Goal: Find specific page/section: Find specific page/section

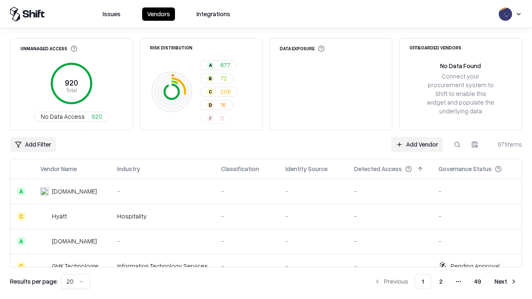
click at [266, 149] on div "Add Filter Add Vendor 971 items" at bounding box center [266, 144] width 512 height 15
click at [33, 145] on html "Issues Vendors Integrations Unmanaged Access 920 Total No Data Access 920 Risk …" at bounding box center [266, 149] width 532 height 299
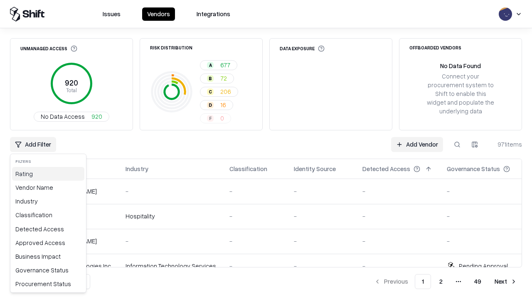
click at [48, 174] on div "Rating" at bounding box center [48, 174] width 72 height 14
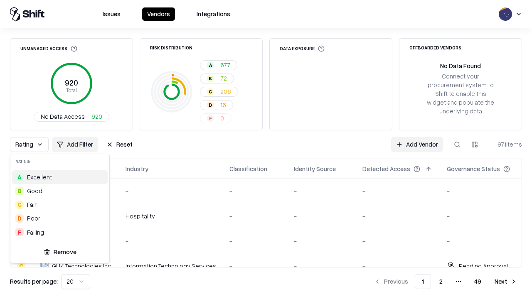
click at [266, 149] on html "Issues Vendors Integrations Unmanaged Access 920 Total No Data Access 920 Risk …" at bounding box center [266, 149] width 532 height 299
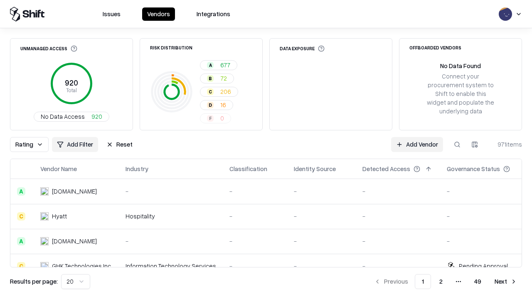
click at [119, 145] on button "Reset" at bounding box center [119, 144] width 36 height 15
click at [266, 149] on div "Add Filter Add Vendor 971 items" at bounding box center [266, 144] width 512 height 15
click at [33, 145] on html "Issues Vendors Integrations Unmanaged Access 920 Total No Data Access 920 Risk …" at bounding box center [266, 149] width 532 height 299
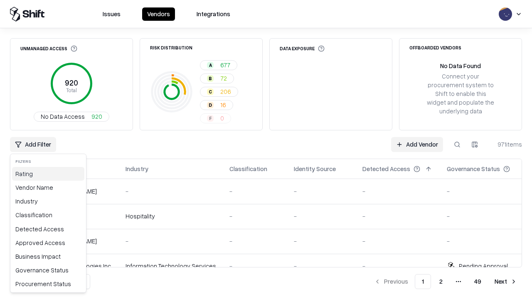
click at [48, 174] on div "Rating" at bounding box center [48, 174] width 72 height 14
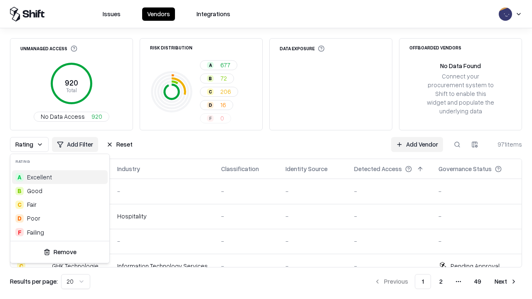
click at [60, 232] on div "F Failing" at bounding box center [60, 232] width 96 height 14
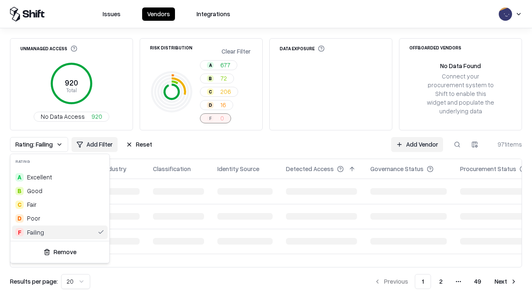
click at [266, 149] on html "Issues Vendors Integrations Unmanaged Access 920 Total No Data Access 920 Risk …" at bounding box center [266, 149] width 532 height 299
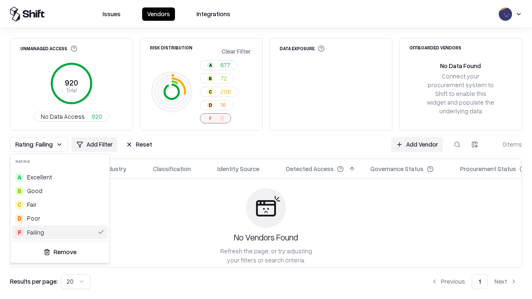
click at [266, 149] on div "Rating: Failing Add Filter Reset Add Vendor 0 items" at bounding box center [266, 144] width 512 height 15
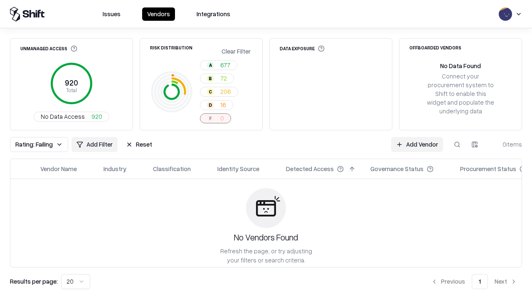
click at [139, 145] on button "Reset" at bounding box center [139, 144] width 36 height 15
click at [266, 149] on div "Add Filter Add Vendor 0 items" at bounding box center [266, 144] width 512 height 15
click at [33, 145] on html "Issues Vendors Integrations Unmanaged Access 920 Total No Data Access 920 Risk …" at bounding box center [266, 149] width 532 height 299
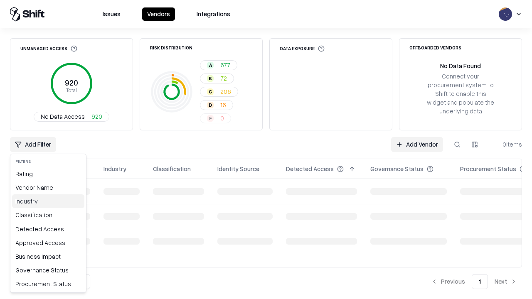
click at [48, 201] on div "Industry" at bounding box center [48, 201] width 72 height 14
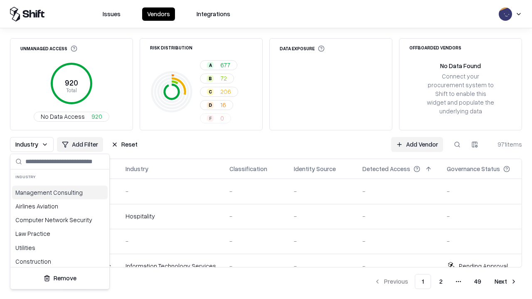
click at [266, 149] on html "Issues Vendors Integrations Unmanaged Access 920 Total No Data Access 920 Risk …" at bounding box center [266, 149] width 532 height 299
click at [266, 149] on div "Industry Add Filter Reset Add Vendor 971 items" at bounding box center [266, 144] width 512 height 15
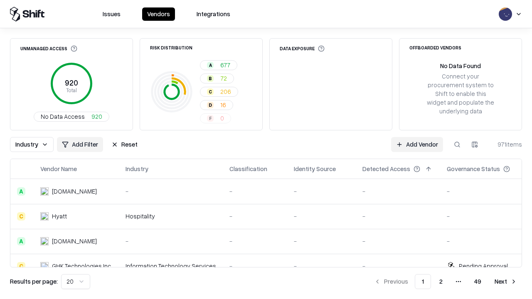
click at [124, 145] on button "Reset" at bounding box center [124, 144] width 36 height 15
click at [266, 149] on div "Add Filter Add Vendor 971 items" at bounding box center [266, 144] width 512 height 15
click at [33, 145] on html "Issues Vendors Integrations Unmanaged Access 920 Total No Data Access 920 Risk …" at bounding box center [266, 149] width 532 height 299
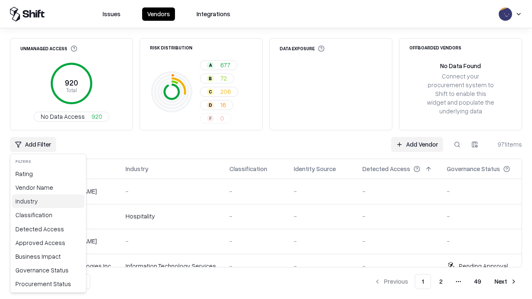
click at [48, 201] on div "Industry" at bounding box center [48, 201] width 72 height 14
